Goal: Information Seeking & Learning: Compare options

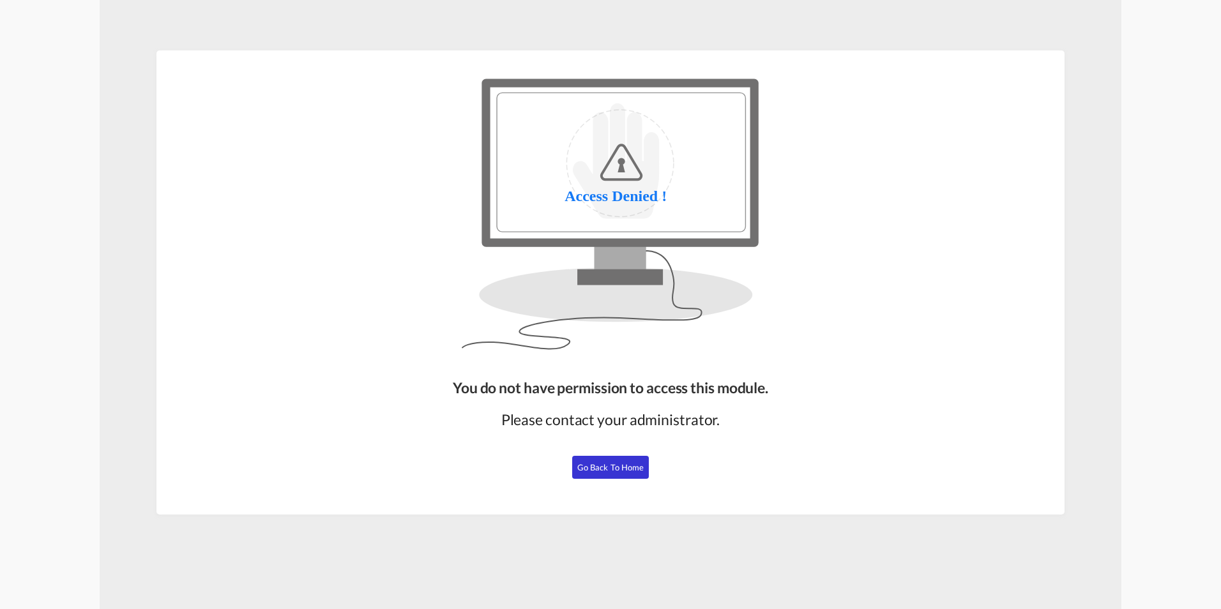
click at [616, 469] on span "Go Back to Home" at bounding box center [610, 467] width 67 height 10
